Goal: Find specific page/section: Find specific page/section

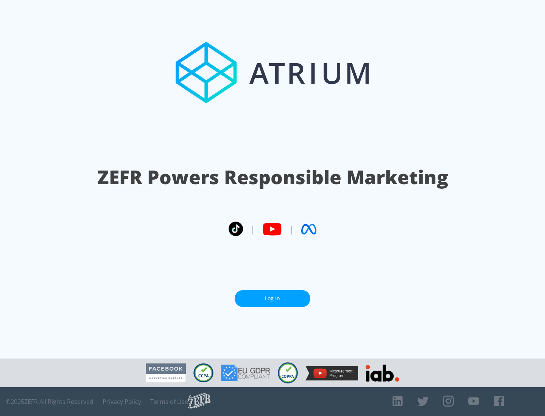
click at [272, 298] on link "Log In" at bounding box center [272, 298] width 76 height 17
